Goal: Task Accomplishment & Management: Use online tool/utility

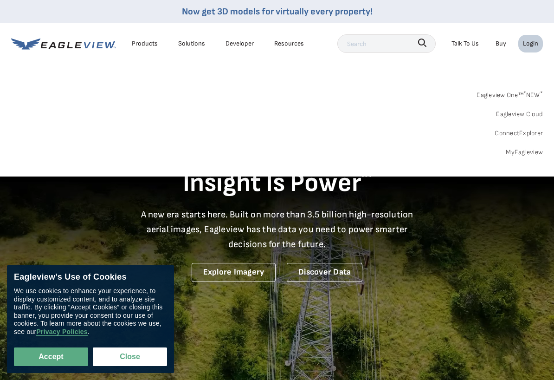
click at [526, 149] on link "MyEagleview" at bounding box center [524, 152] width 37 height 12
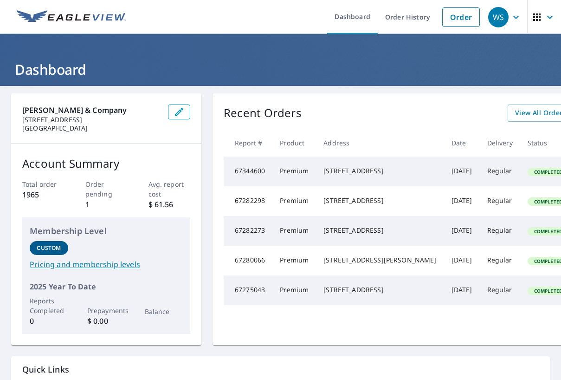
scroll to position [0, 57]
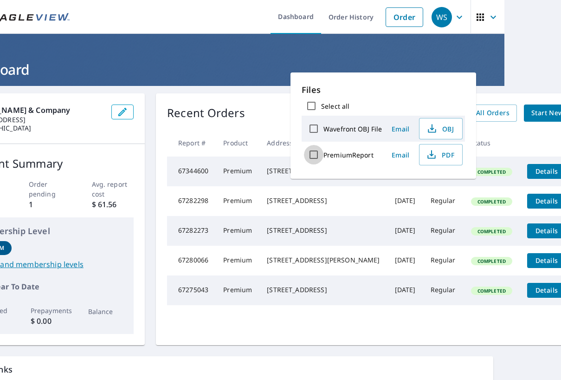
click at [312, 153] on input "PremiumReport" at bounding box center [313, 154] width 19 height 19
checkbox input "true"
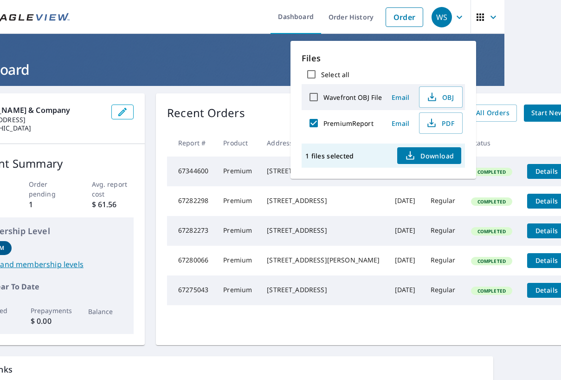
click at [399, 120] on span "Email" at bounding box center [400, 123] width 22 height 9
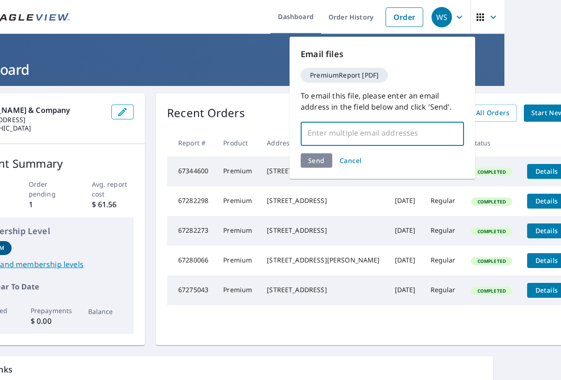
click at [344, 139] on input "text" at bounding box center [375, 133] width 141 height 18
type input "[PERSON_NAME][EMAIL_ADDRESS][DOMAIN_NAME]"
click at [318, 160] on div "Send Cancel" at bounding box center [382, 160] width 163 height 14
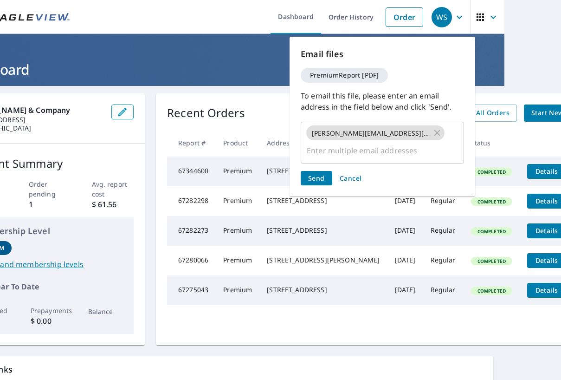
click at [318, 174] on span "Send" at bounding box center [316, 178] width 17 height 9
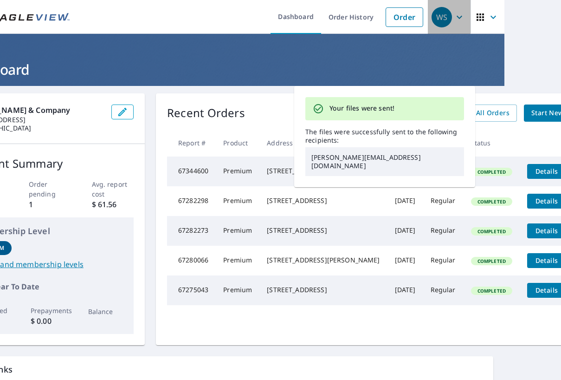
click at [454, 12] on icon "button" at bounding box center [459, 17] width 11 height 11
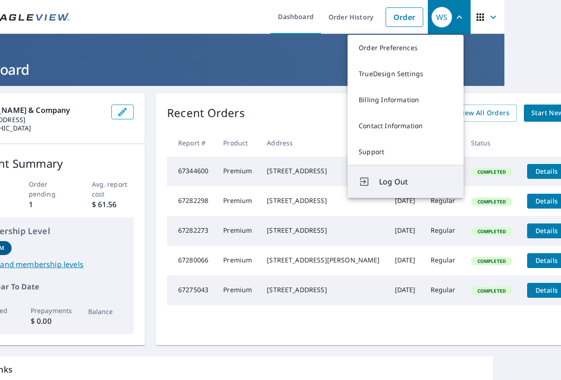
click at [407, 183] on span "Log Out" at bounding box center [415, 181] width 73 height 11
